Goal: Task Accomplishment & Management: Manage account settings

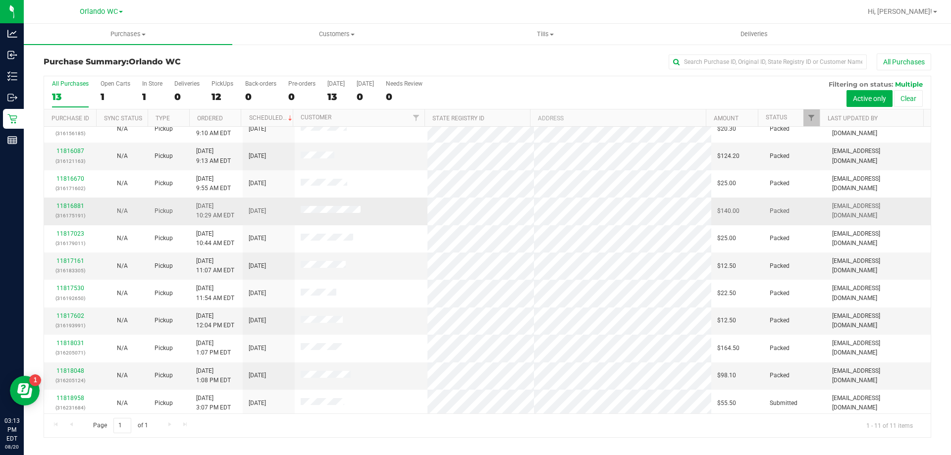
scroll to position [14, 0]
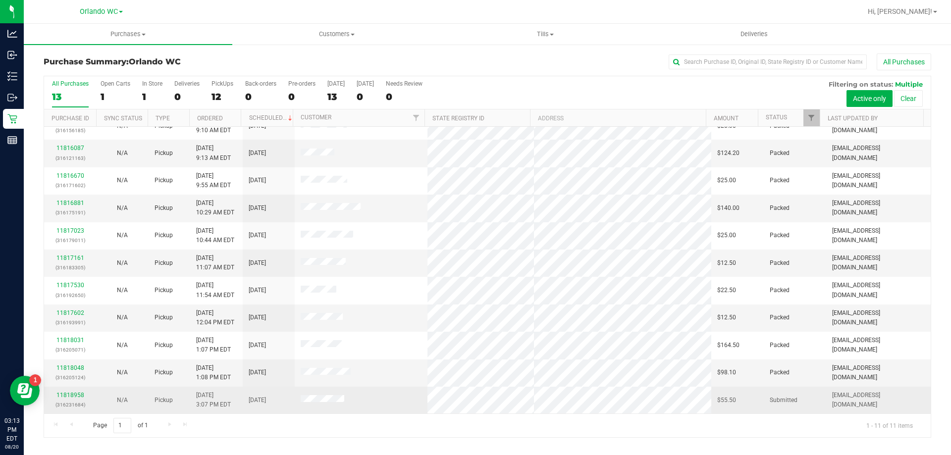
click at [69, 391] on div "11818958 (316231684)" at bounding box center [70, 400] width 40 height 19
click at [66, 400] on p "(316231684)" at bounding box center [70, 404] width 40 height 9
click at [65, 395] on link "11818958" at bounding box center [70, 395] width 28 height 7
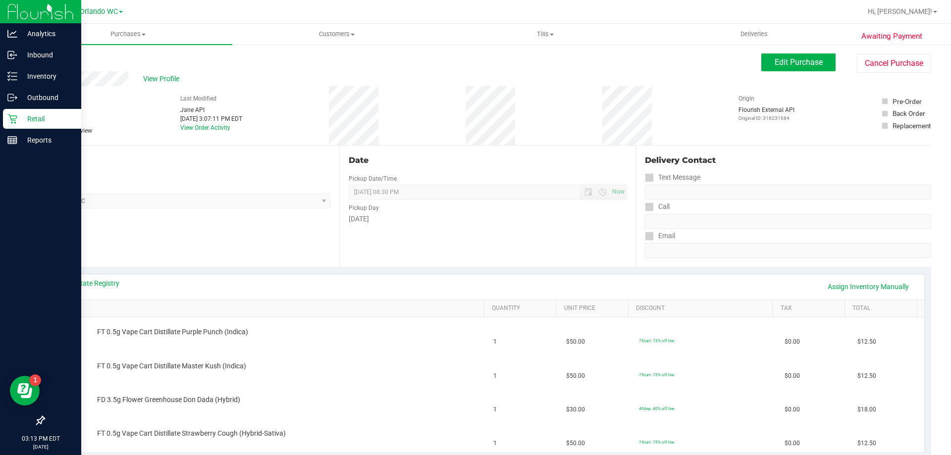
click at [0, 117] on link "Retail" at bounding box center [40, 119] width 81 height 21
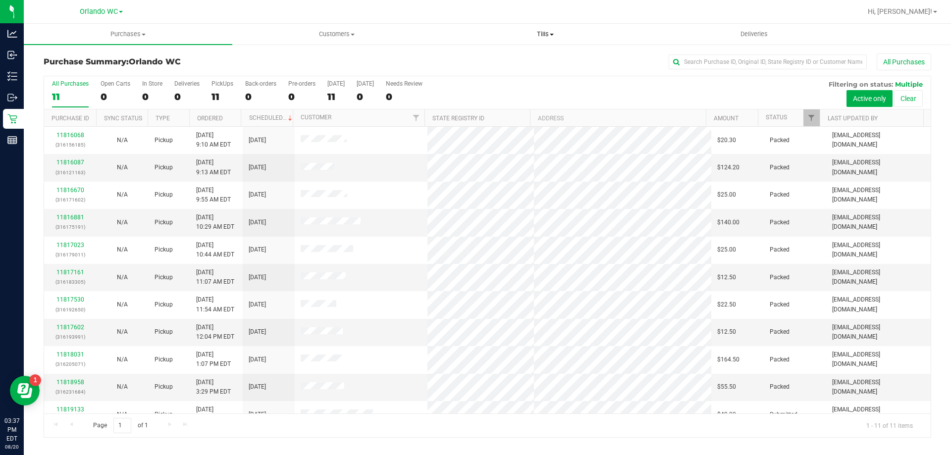
click at [545, 43] on uib-tab-heading "Tills Manage tills Reconcile e-payments" at bounding box center [545, 34] width 208 height 20
click at [492, 63] on span "Manage tills" at bounding box center [474, 59] width 67 height 8
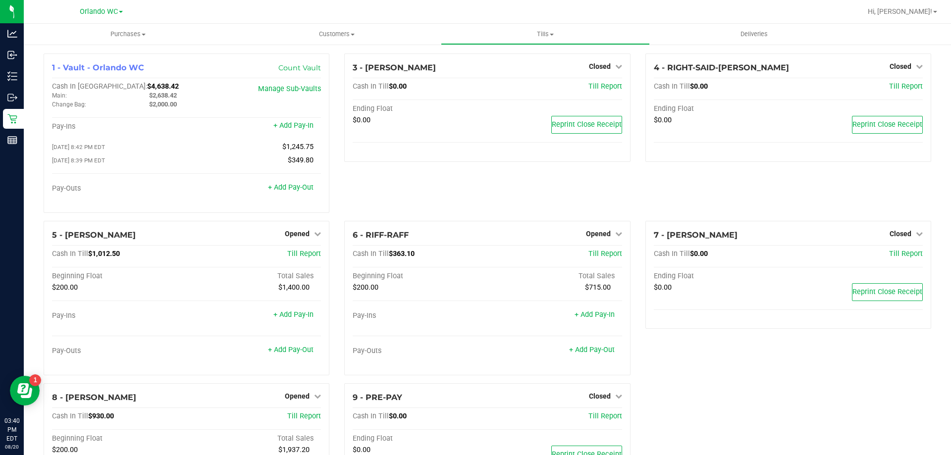
click at [496, 196] on div "3 - [PERSON_NAME]-DERULO Closed Open Till Cash In Till $0.00 Till Report Ending…" at bounding box center [487, 137] width 301 height 167
click at [314, 236] on icon at bounding box center [317, 233] width 7 height 7
click at [273, 352] on link "+ Add Pay-Out" at bounding box center [291, 350] width 46 height 8
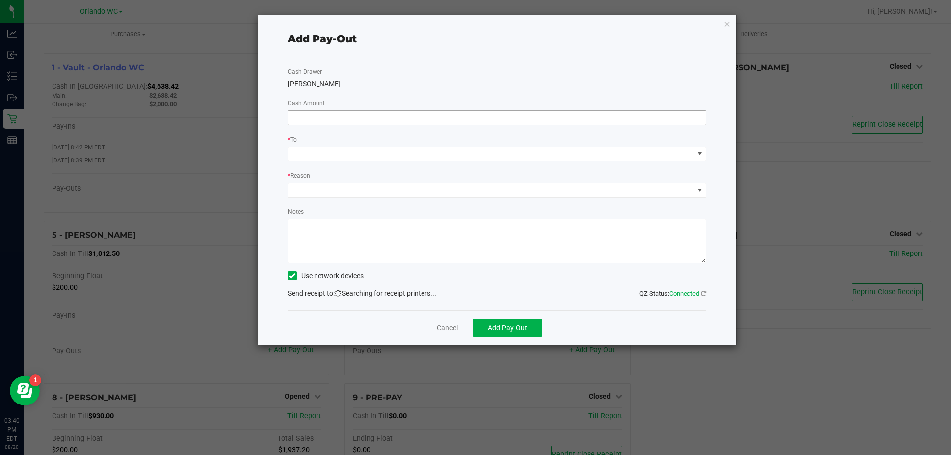
click at [356, 122] on input at bounding box center [497, 118] width 418 height 14
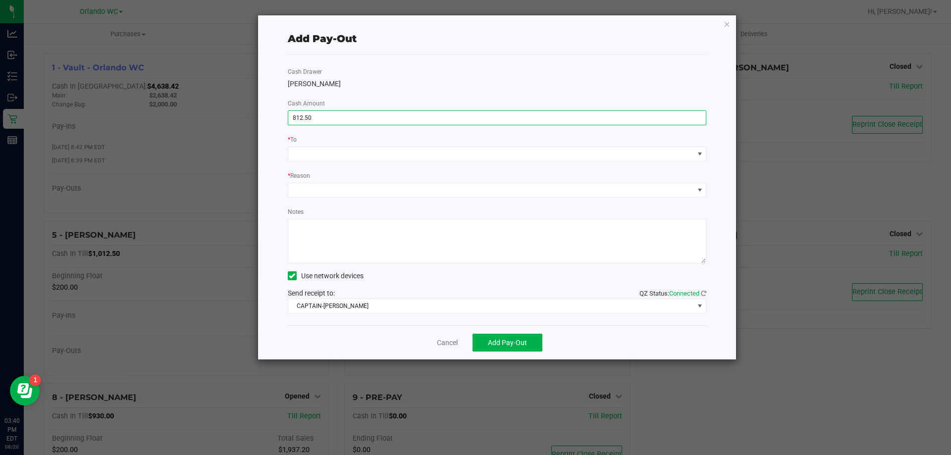
click at [575, 139] on div "* To" at bounding box center [497, 140] width 419 height 12
type input "$812.50"
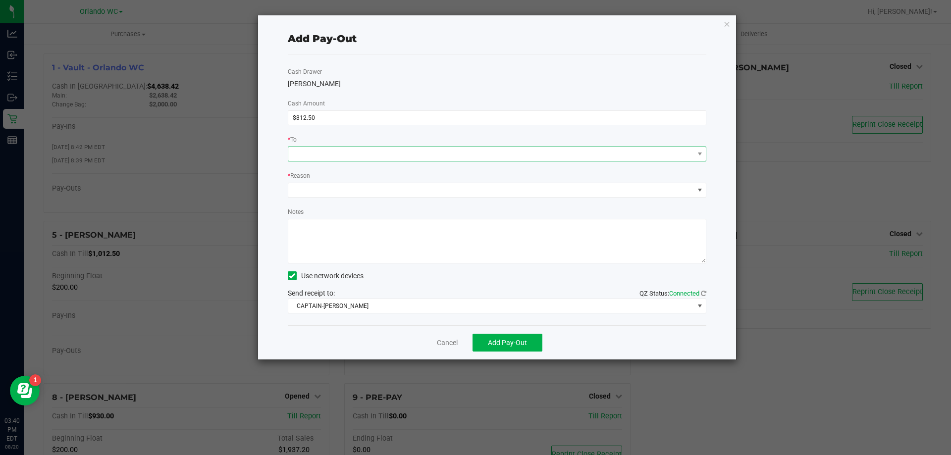
click at [403, 150] on span at bounding box center [491, 154] width 406 height 14
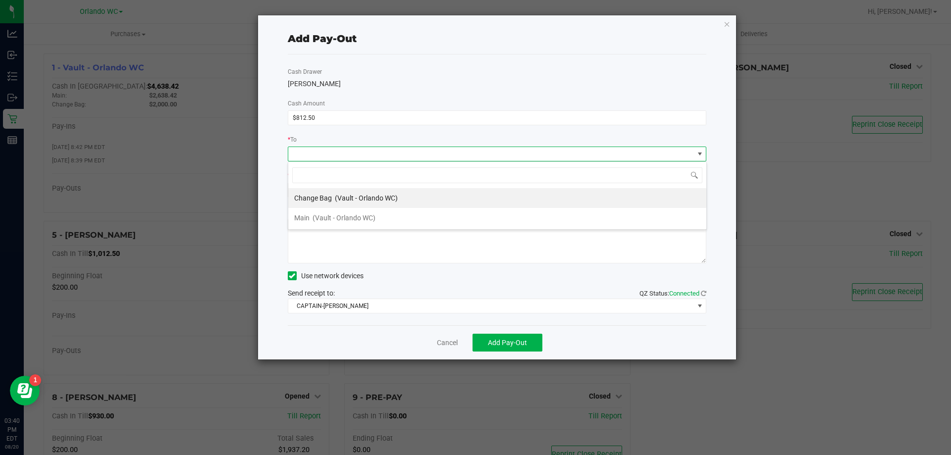
scroll to position [15, 419]
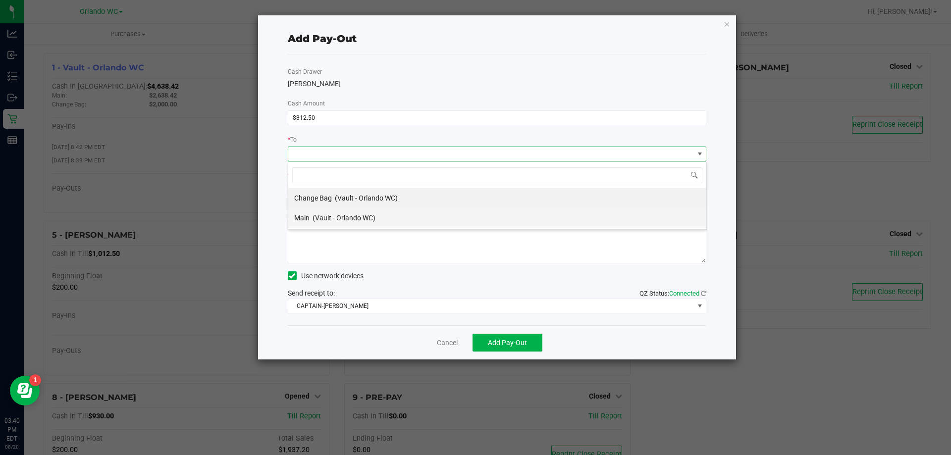
click at [348, 215] on span "(Vault - Orlando WC)" at bounding box center [344, 218] width 63 height 8
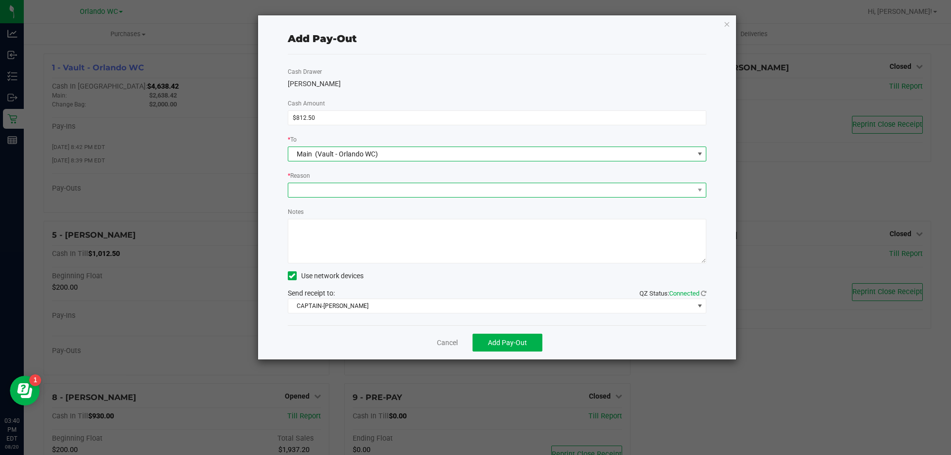
click at [391, 189] on span at bounding box center [491, 190] width 406 height 14
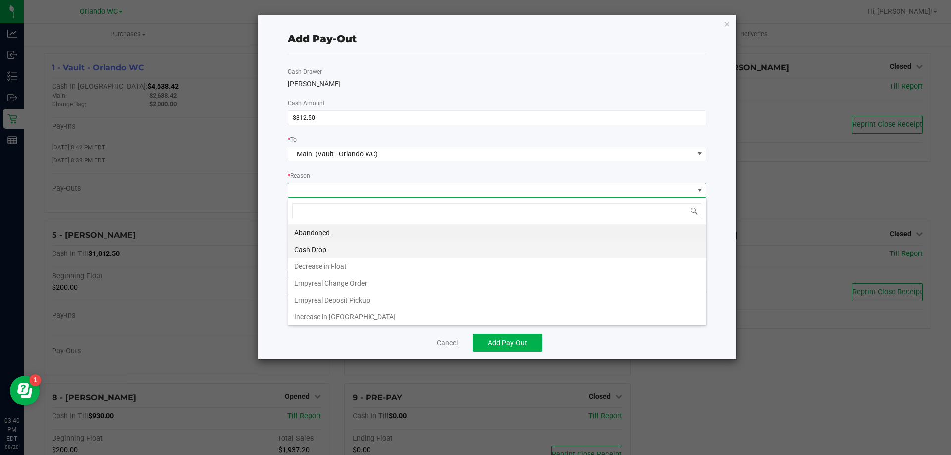
click at [346, 251] on li "Cash Drop" at bounding box center [497, 249] width 418 height 17
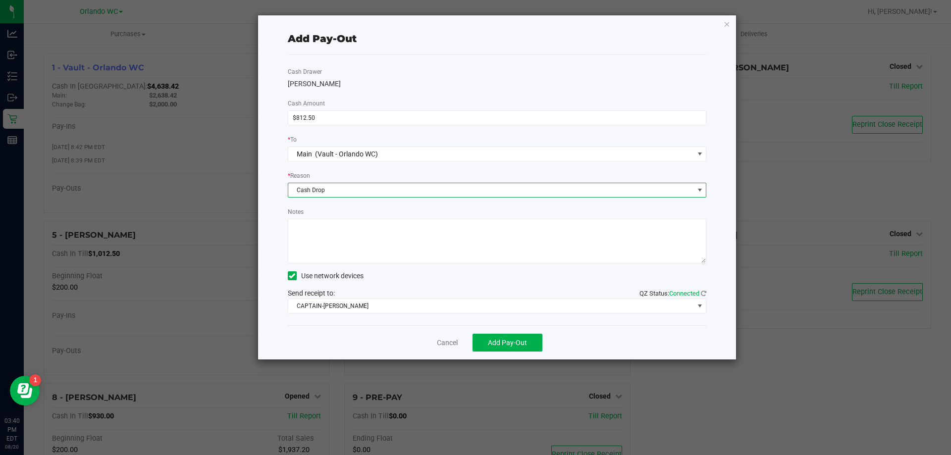
click at [379, 249] on textarea "Notes" at bounding box center [497, 241] width 419 height 45
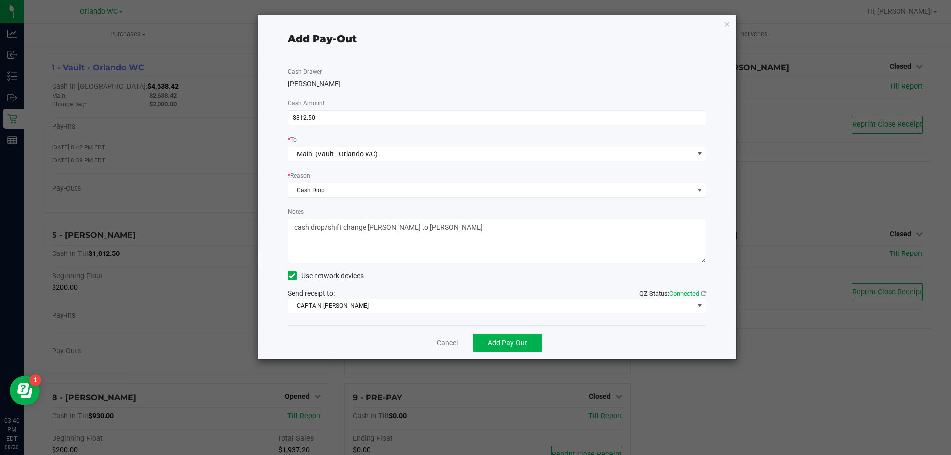
type textarea "cash drop/shift change [PERSON_NAME] to [PERSON_NAME]"
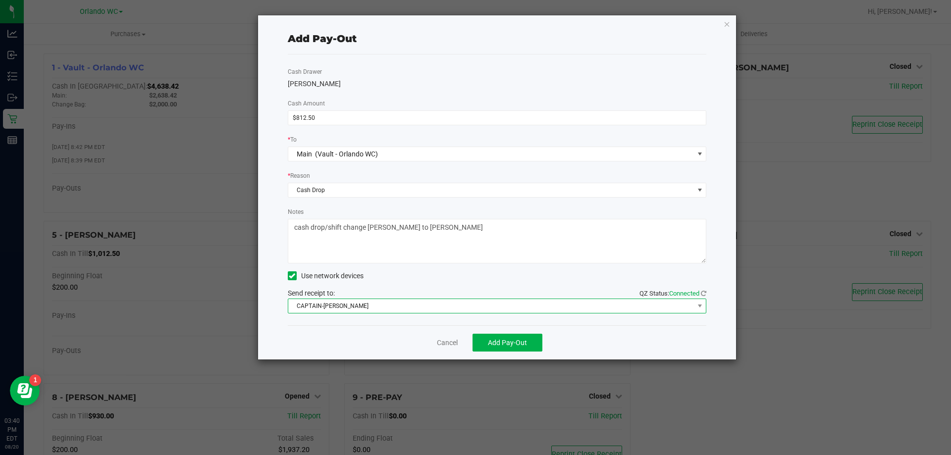
click at [434, 308] on span "CAPTAIN-[PERSON_NAME]" at bounding box center [491, 306] width 406 height 14
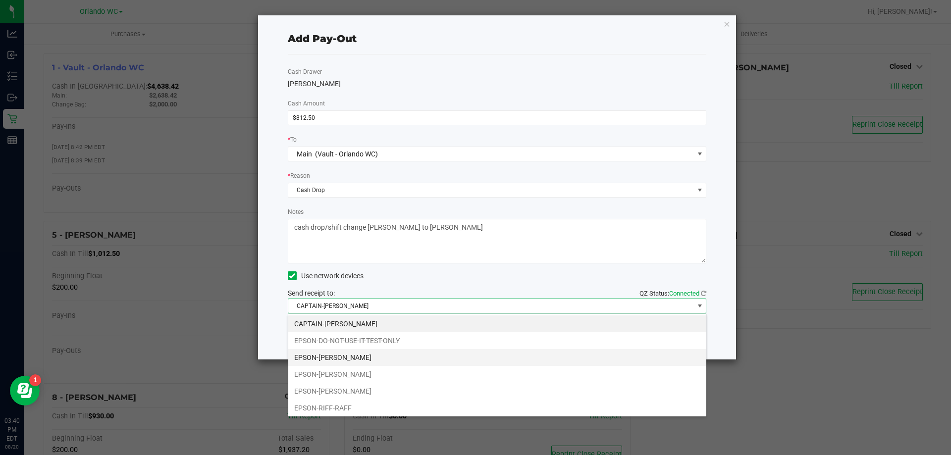
click at [381, 359] on li "EPSON-[PERSON_NAME]" at bounding box center [497, 357] width 418 height 17
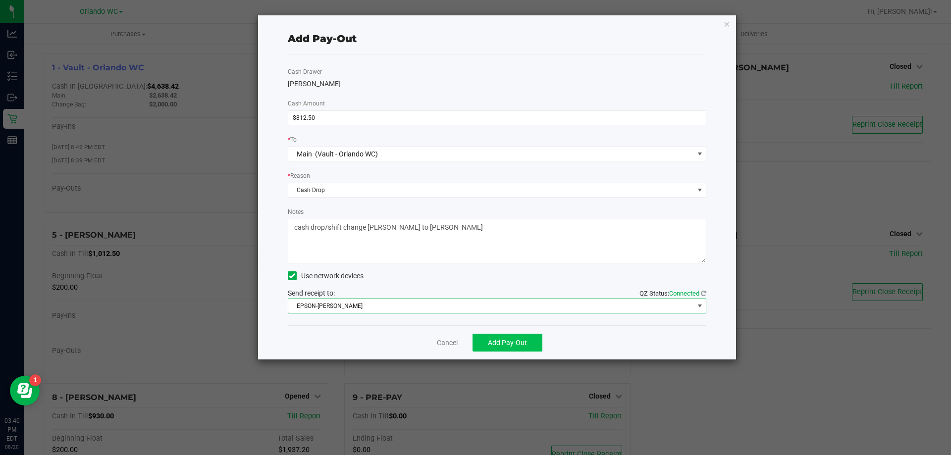
click at [500, 345] on span "Add Pay-Out" at bounding box center [507, 343] width 39 height 8
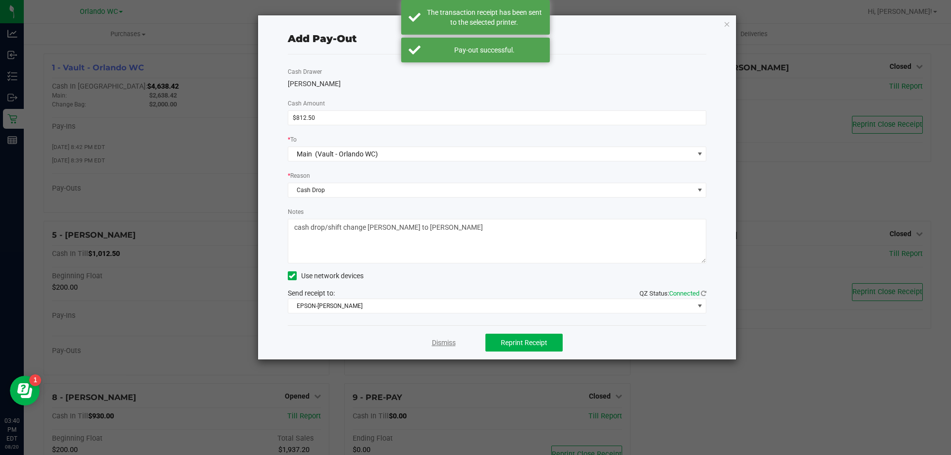
click at [441, 343] on link "Dismiss" at bounding box center [444, 343] width 24 height 10
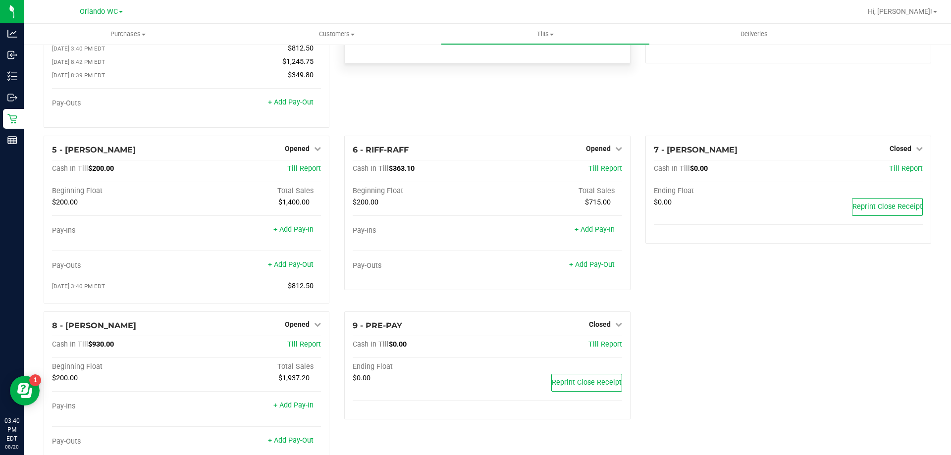
scroll to position [130, 0]
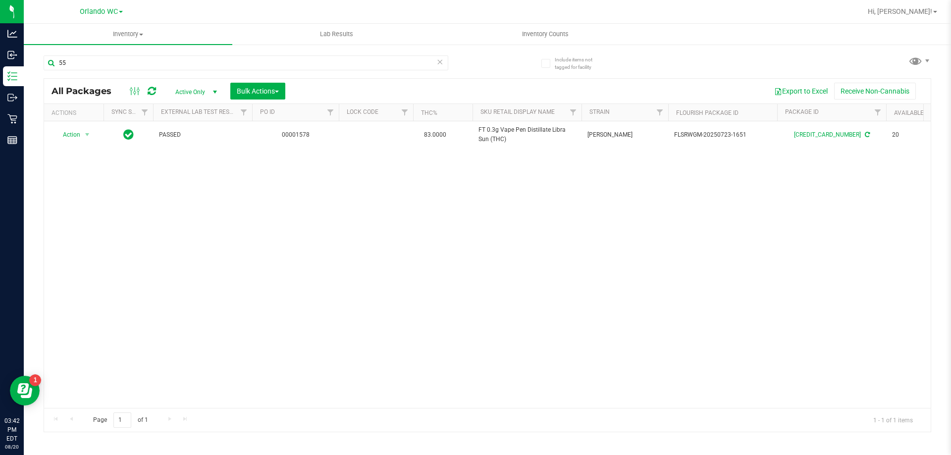
type input "5"
type input "2002227250970910"
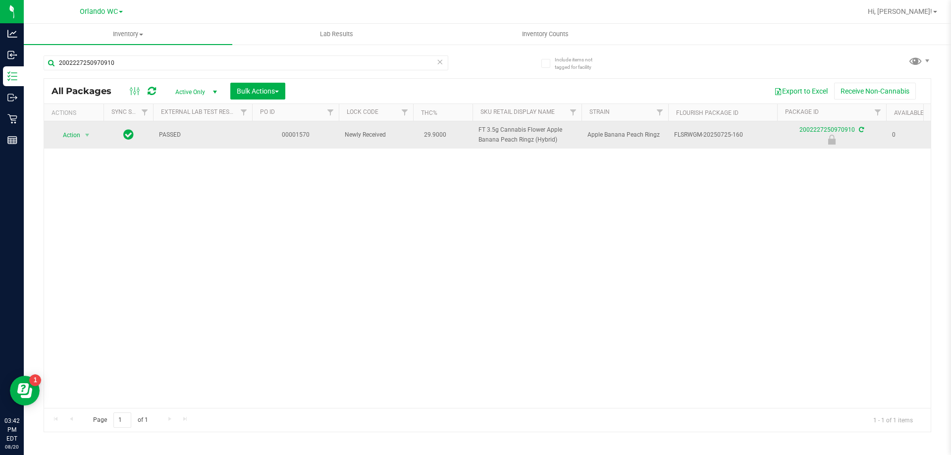
click at [74, 137] on span "Action" at bounding box center [67, 135] width 27 height 14
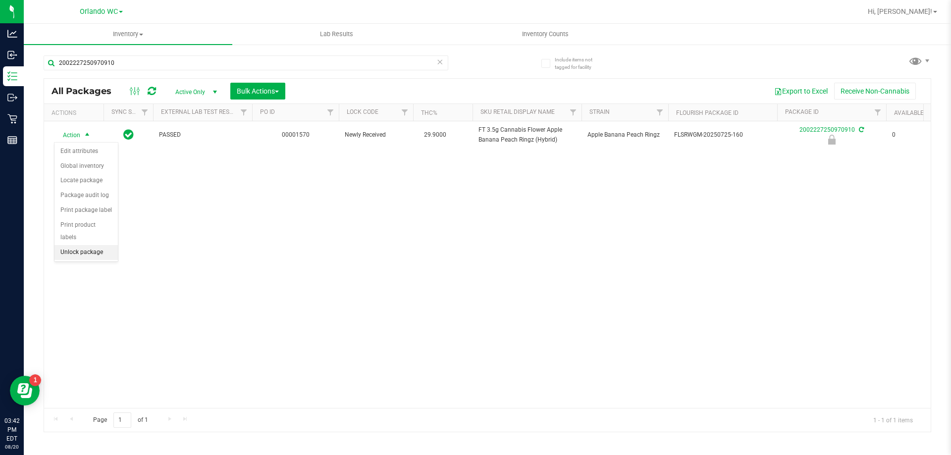
click at [97, 245] on li "Unlock package" at bounding box center [85, 252] width 63 height 15
